Goal: Information Seeking & Learning: Learn about a topic

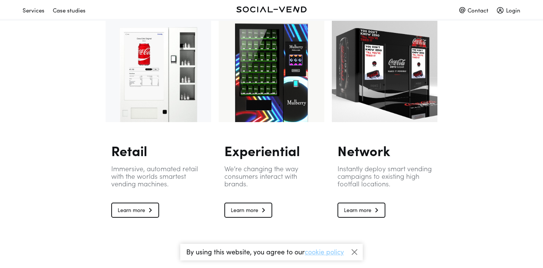
scroll to position [445, 0]
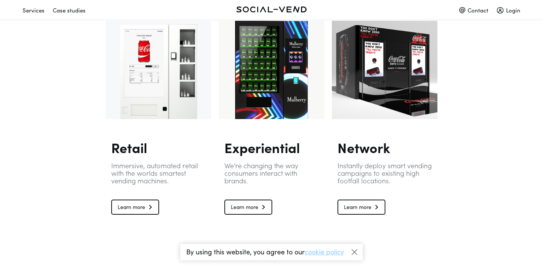
click at [256, 210] on link "Learn more" at bounding box center [249, 206] width 48 height 15
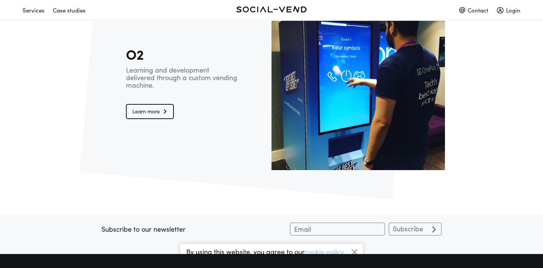
scroll to position [1249, 0]
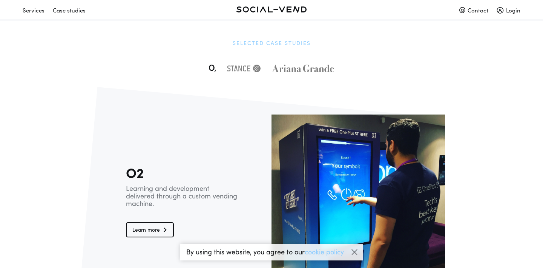
click at [70, 8] on div "Case studies" at bounding box center [69, 9] width 33 height 13
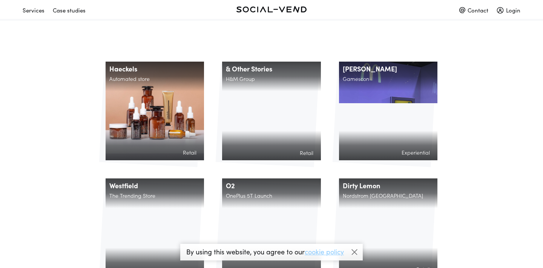
scroll to position [122, 0]
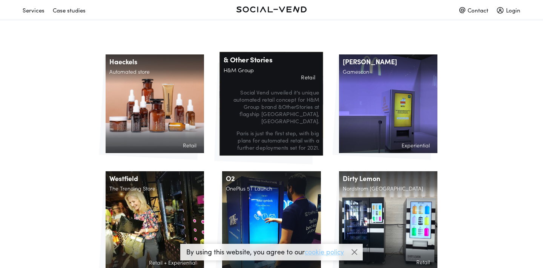
click at [276, 103] on p "Social Vend unveiled it's unique automated retail concept for H&M Group brand &…" at bounding box center [271, 106] width 95 height 36
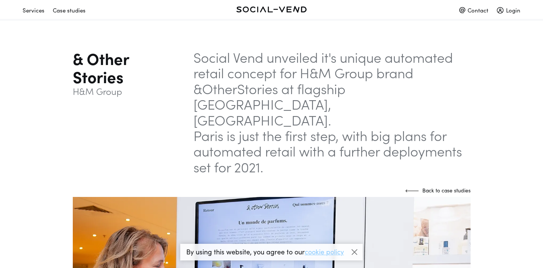
click at [308, 127] on p "Paris is just the first step, with big plans for automated retail with a furthe…" at bounding box center [332, 150] width 277 height 47
